Goal: Task Accomplishment & Management: Manage account settings

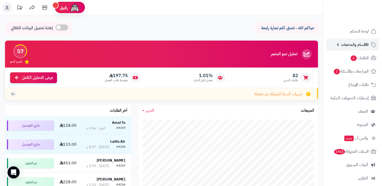
click at [343, 43] on span "الأقسام والمنتجات" at bounding box center [355, 44] width 28 height 7
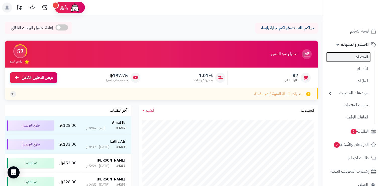
click at [361, 55] on link "المنتجات" at bounding box center [349, 57] width 44 height 10
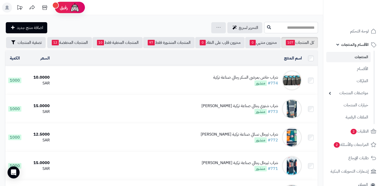
click at [288, 25] on input "text" at bounding box center [291, 27] width 54 height 11
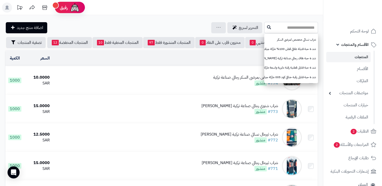
click at [295, 31] on input "text" at bounding box center [291, 27] width 54 height 11
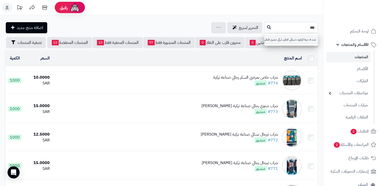
type input "***"
click at [301, 25] on input "***" at bounding box center [291, 27] width 54 height 11
click at [273, 39] on link "شد 6 حبة كيلوت نسائي قطن تركي مخرم قطن 100% صناعة تركية ماركة جيلان كود 103" at bounding box center [291, 39] width 54 height 9
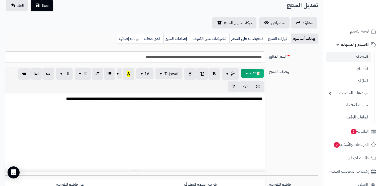
scroll to position [35, 0]
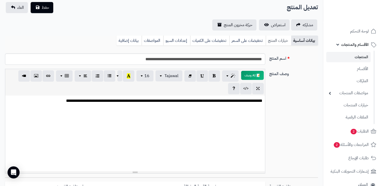
click at [277, 42] on link "خيارات المنتج" at bounding box center [278, 40] width 25 height 10
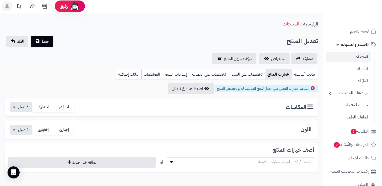
scroll to position [0, 0]
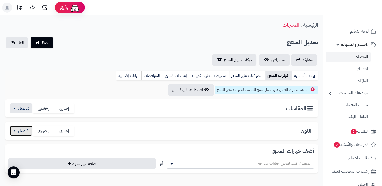
click at [30, 132] on button "button" at bounding box center [21, 130] width 23 height 10
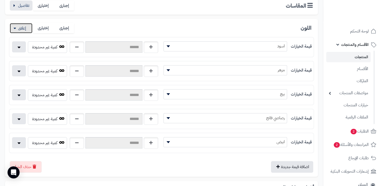
scroll to position [123, 0]
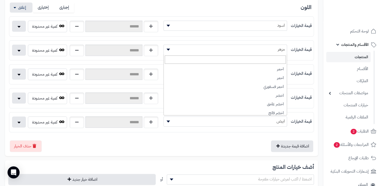
click at [208, 50] on span "مزهر" at bounding box center [225, 50] width 123 height 8
click at [18, 52] on button "button" at bounding box center [19, 49] width 14 height 11
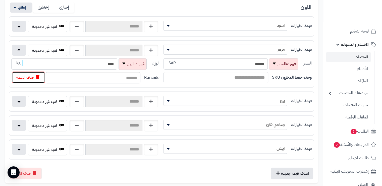
click at [29, 76] on button "حذف القيمة" at bounding box center [28, 77] width 33 height 12
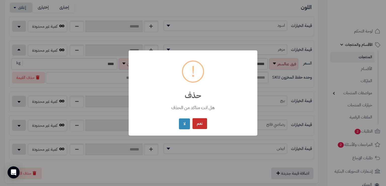
click at [200, 125] on button "نعم" at bounding box center [200, 123] width 15 height 11
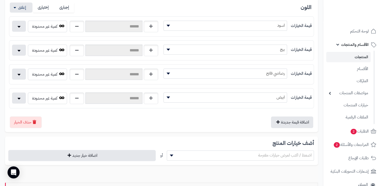
scroll to position [0, 0]
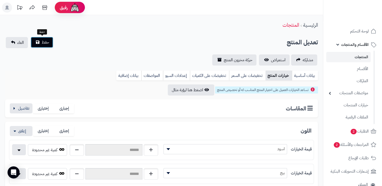
click at [49, 46] on button "حفظ" at bounding box center [42, 42] width 23 height 11
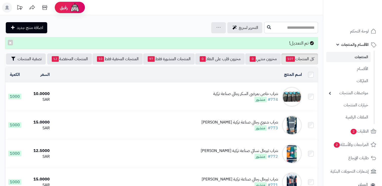
click at [264, 28] on input "text" at bounding box center [291, 27] width 54 height 11
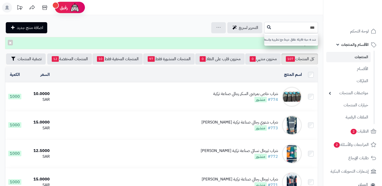
type input "***"
click at [264, 37] on link "شد 6 حبة فانيلة علاقي خيط مع تطريزة واسعة على الصدر قطن 100% صناعة تركية ماركة …" at bounding box center [291, 39] width 54 height 9
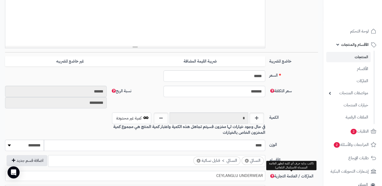
scroll to position [160, 0]
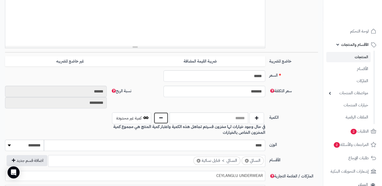
click at [162, 119] on button "button" at bounding box center [161, 118] width 15 height 12
type input "*"
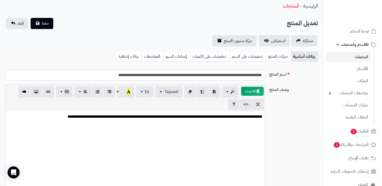
scroll to position [0, 0]
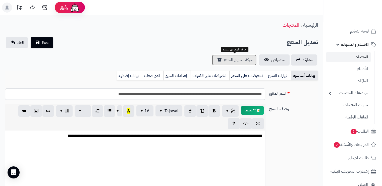
click at [236, 60] on span "حركة مخزون المنتج" at bounding box center [238, 60] width 29 height 6
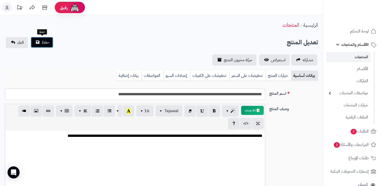
click at [47, 44] on span "حفظ" at bounding box center [46, 42] width 8 height 6
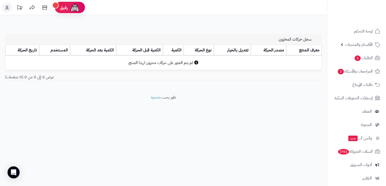
click at [301, 63] on td "لم يتم العثور على حركات مخزون لهذا المنتج." at bounding box center [163, 63] width 317 height 14
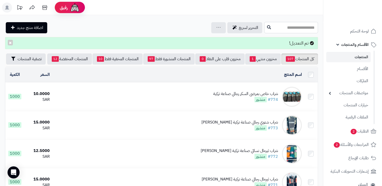
click at [264, 30] on input "text" at bounding box center [291, 27] width 54 height 11
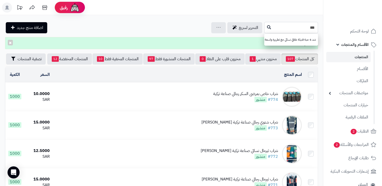
type input "***"
click at [270, 40] on link "شد 6 حبة فنيلة علاقي نسائي مع تطريزة واسعة في الصدر قطن 100% ماركة جيلان كود 166" at bounding box center [291, 39] width 54 height 9
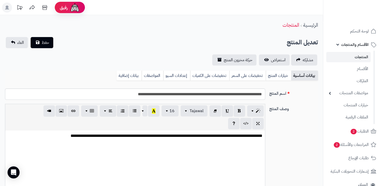
scroll to position [46, 0]
click at [276, 56] on link "استعراض" at bounding box center [274, 59] width 31 height 11
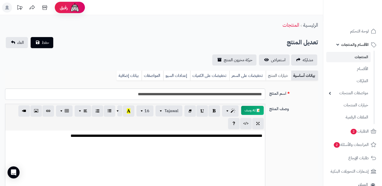
click at [277, 74] on link "خيارات المنتج" at bounding box center [278, 75] width 25 height 10
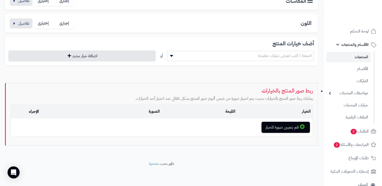
scroll to position [0, 0]
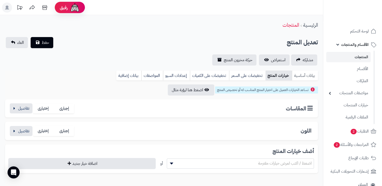
click at [306, 75] on link "بيانات أساسية" at bounding box center [305, 75] width 26 height 10
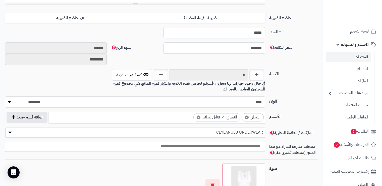
scroll to position [203, 0]
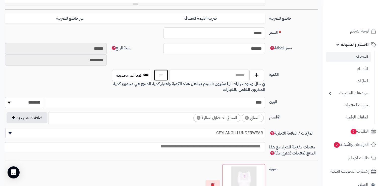
click at [161, 76] on button "button" at bounding box center [161, 75] width 15 height 12
type input "*"
click at [161, 76] on button "button" at bounding box center [161, 75] width 15 height 12
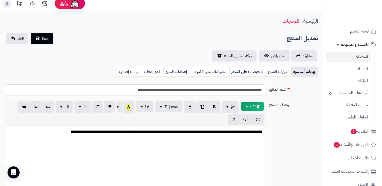
scroll to position [0, 0]
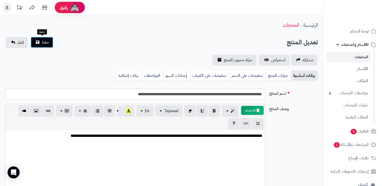
click at [42, 40] on span "حفظ" at bounding box center [46, 42] width 8 height 6
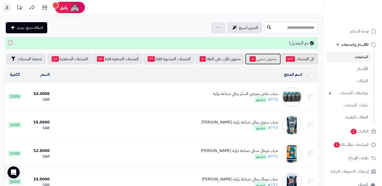
click at [261, 59] on link "مخزون منتهي 2" at bounding box center [263, 58] width 36 height 11
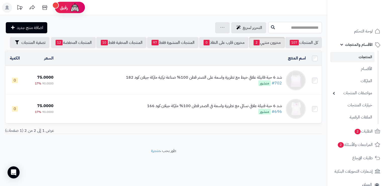
click at [289, 23] on input "text" at bounding box center [295, 27] width 54 height 11
type input "***"
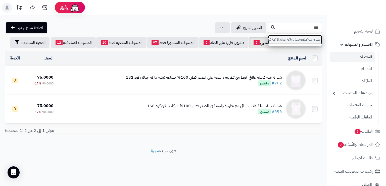
click at [294, 41] on link "شد 6 حبة كيلوت نسائي ماركة جيلان التركية قطن 100% كود 106" at bounding box center [295, 39] width 54 height 9
click at [294, 41] on div "**********" at bounding box center [163, 81] width 327 height 132
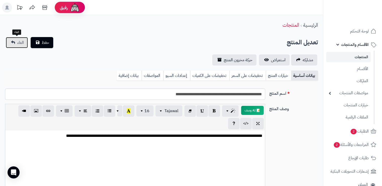
click at [21, 45] on span "الغاء" at bounding box center [20, 42] width 7 height 6
